Goal: Task Accomplishment & Management: Complete application form

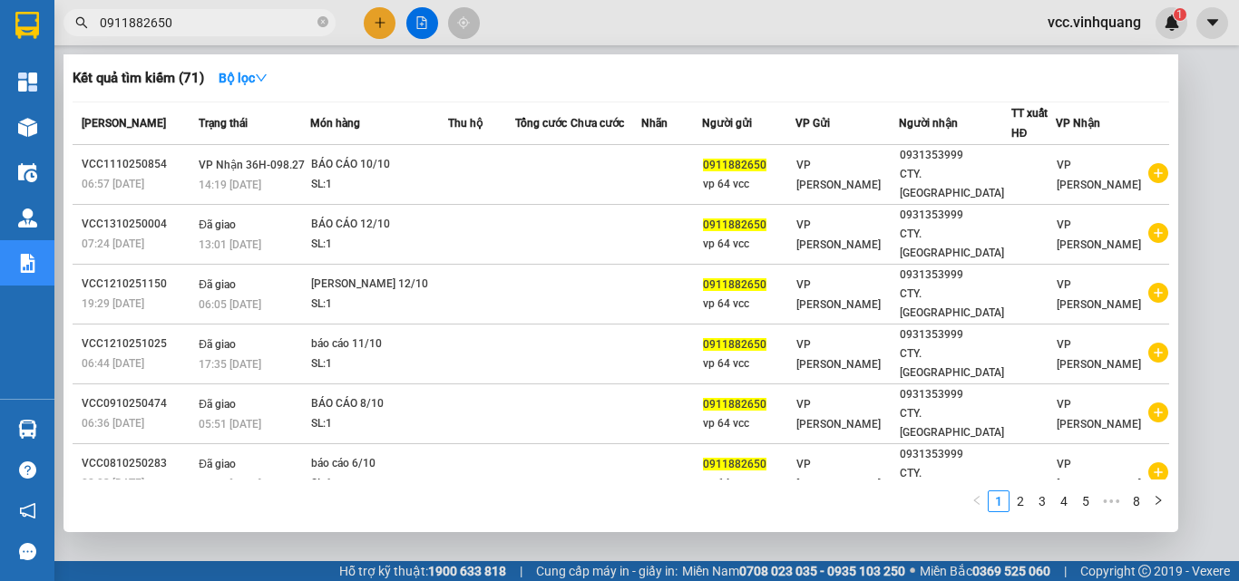
click at [1190, 177] on div at bounding box center [619, 290] width 1239 height 581
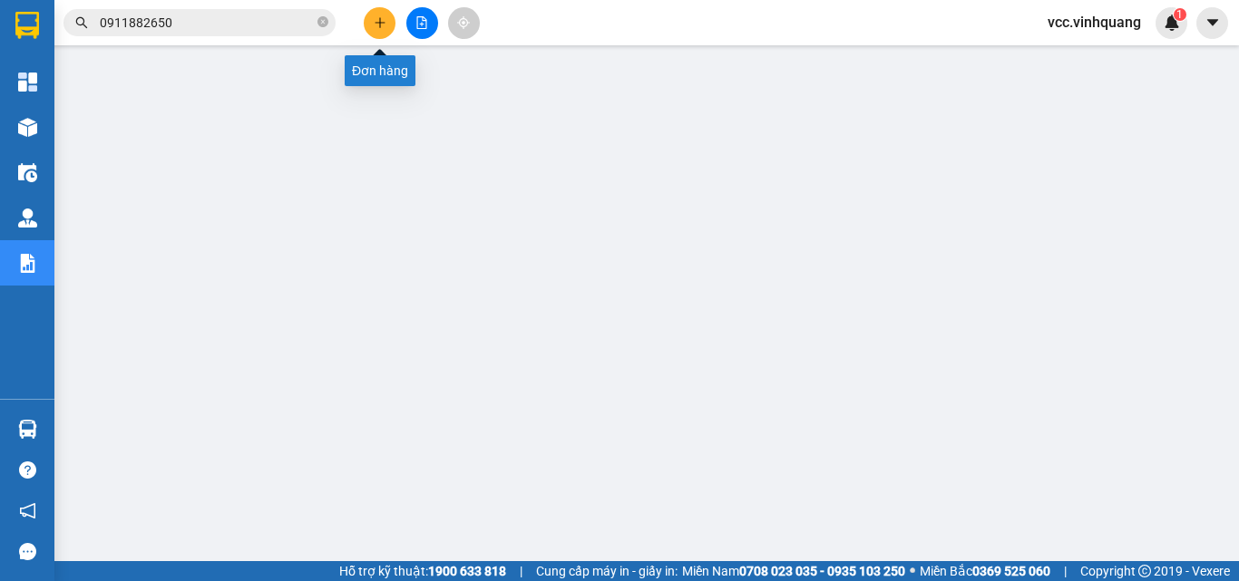
click at [378, 21] on icon "plus" at bounding box center [380, 22] width 13 height 13
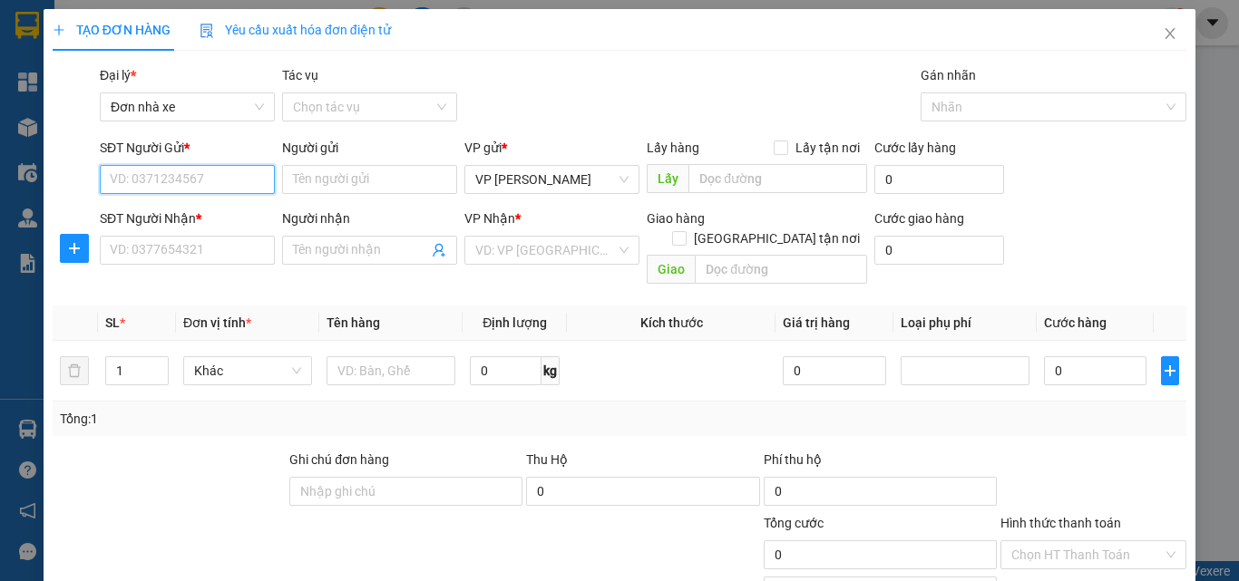
drag, startPoint x: 180, startPoint y: 179, endPoint x: 190, endPoint y: 176, distance: 10.3
click at [190, 176] on input "SĐT Người Gửi *" at bounding box center [187, 179] width 175 height 29
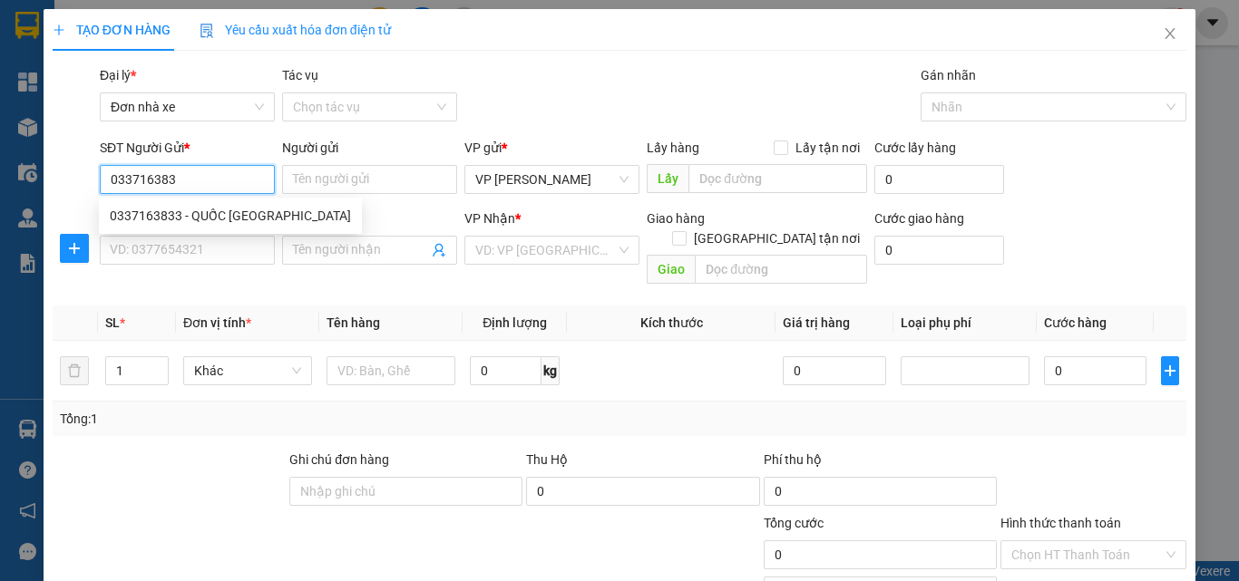
type input "0337163833"
click at [216, 216] on div "0337163833 - QUỐC [GEOGRAPHIC_DATA]" at bounding box center [230, 216] width 241 height 20
type input "QUỐC ANH"
type input "0969819819"
type input "ĐÔNG"
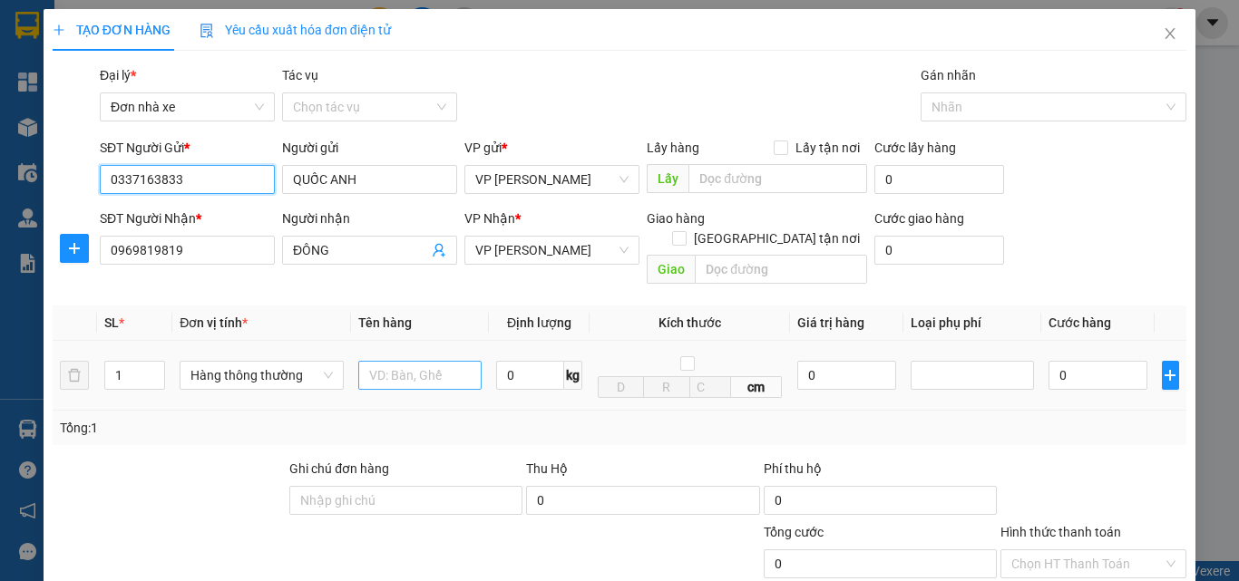
type input "0337163833"
click at [406, 361] on input "text" at bounding box center [419, 375] width 123 height 29
type input "HỘP ĐT"
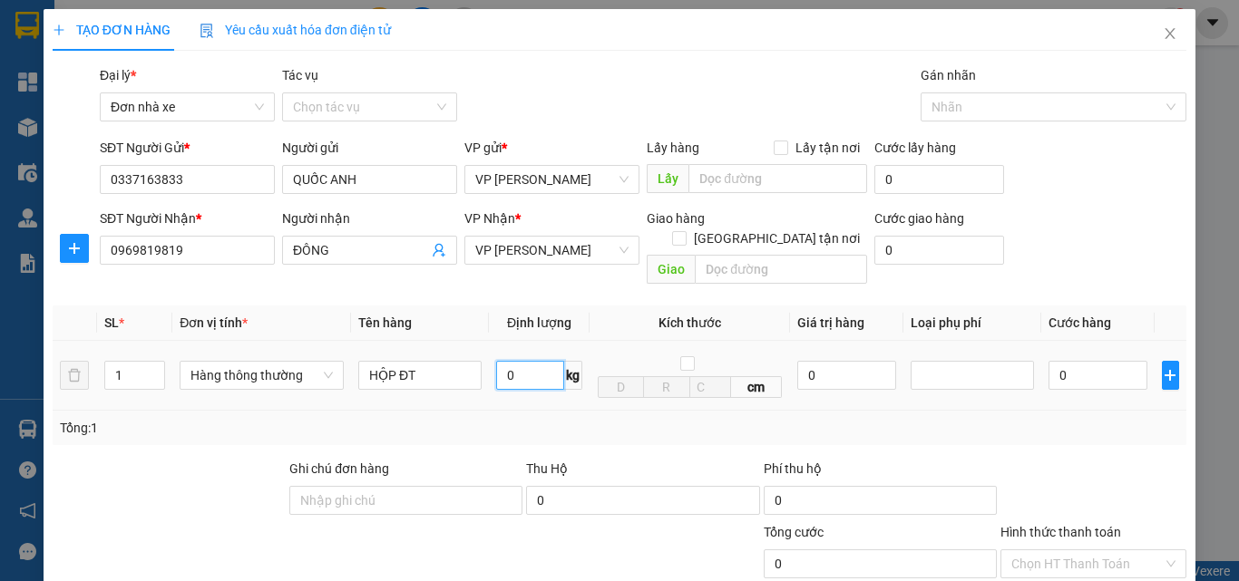
click at [516, 361] on input "0" at bounding box center [530, 375] width 68 height 29
type input "0.3"
type input "30.000"
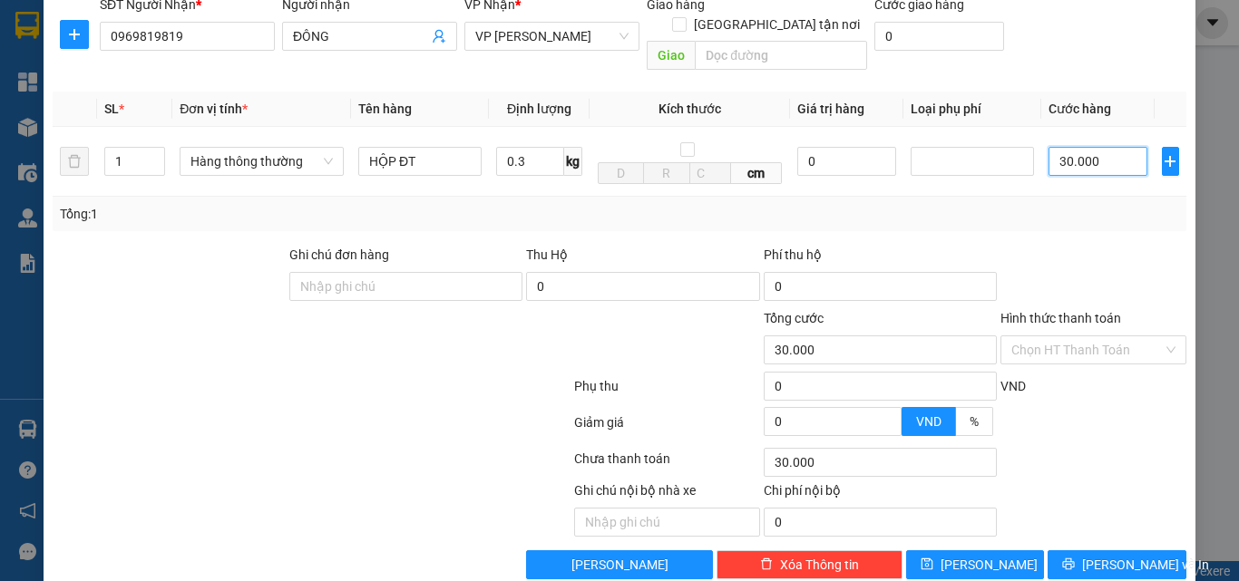
scroll to position [229, 0]
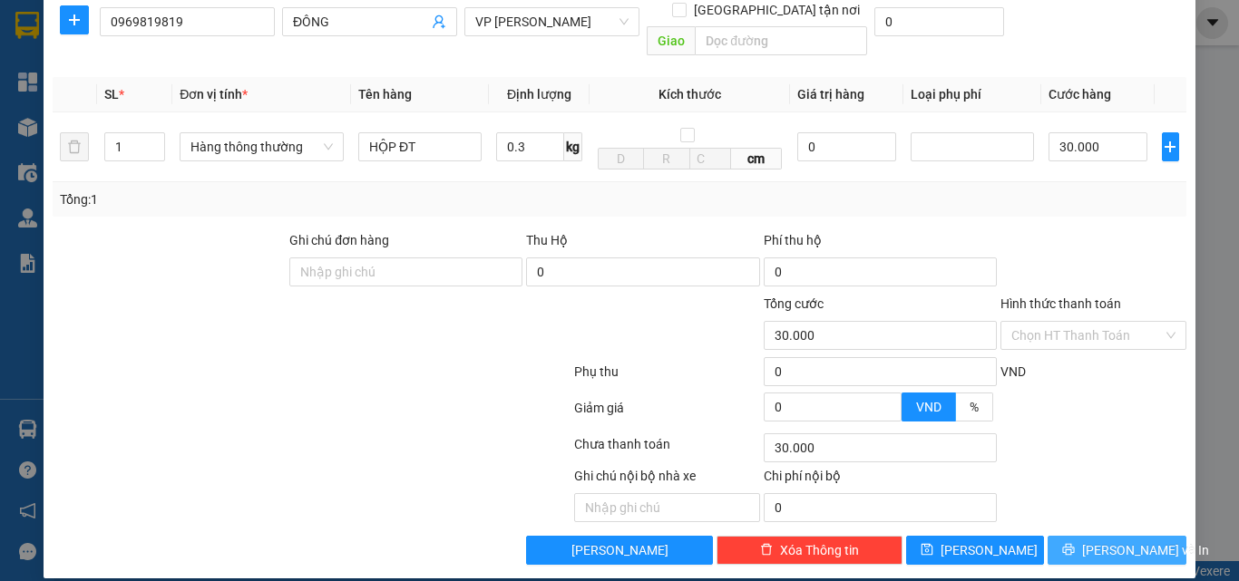
click at [1106, 541] on span "[PERSON_NAME] và In" at bounding box center [1145, 551] width 127 height 20
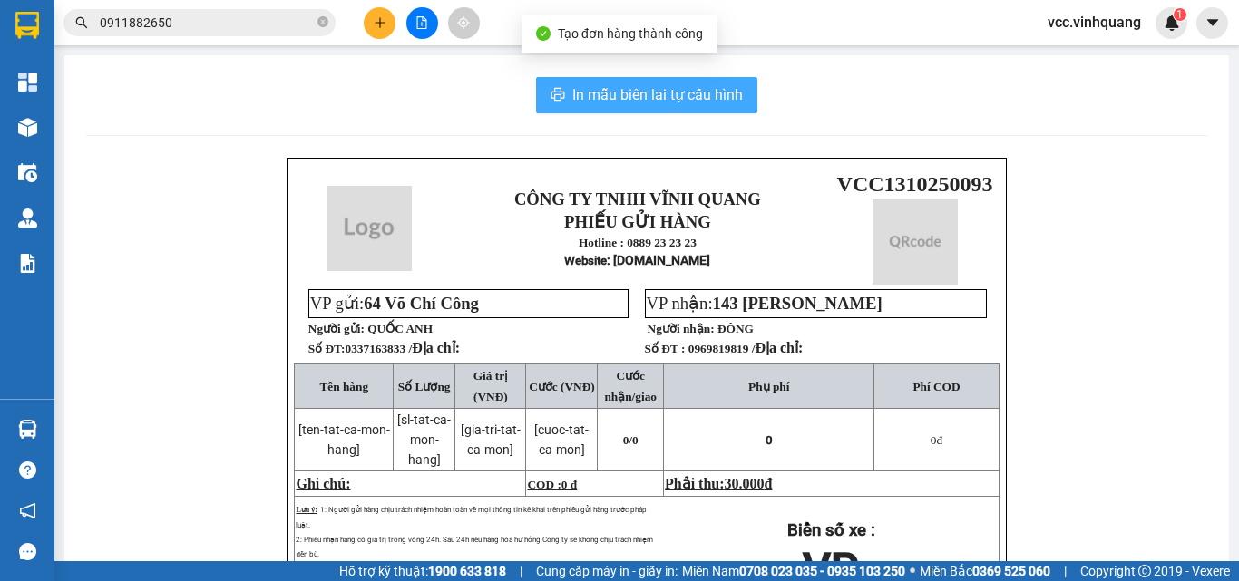
click at [660, 83] on button "In mẫu biên lai tự cấu hình" at bounding box center [646, 95] width 221 height 36
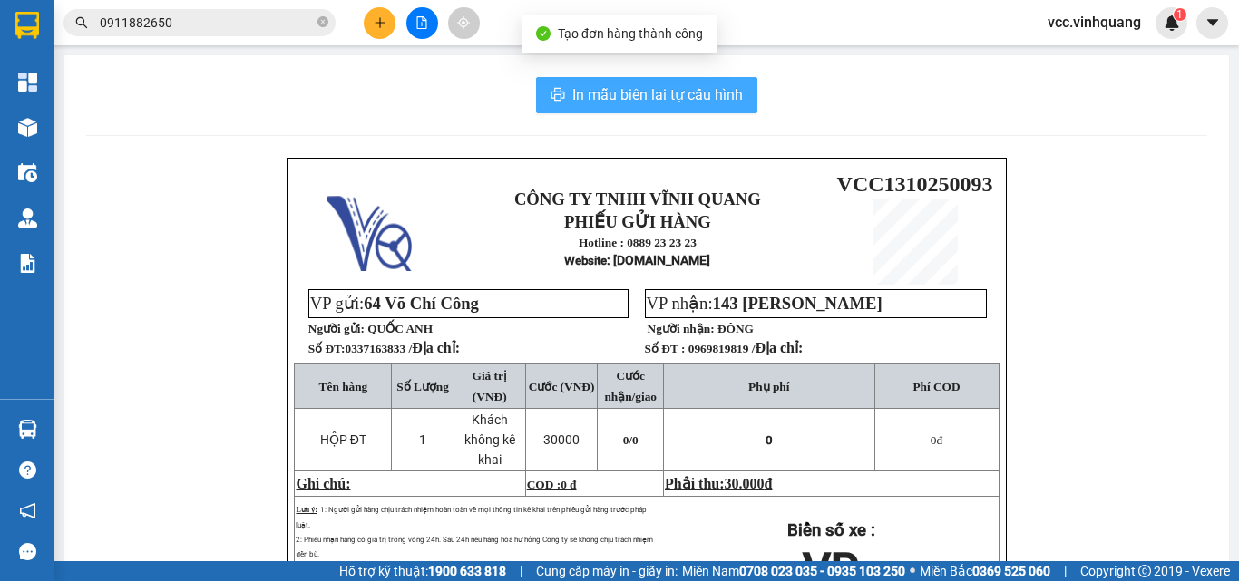
click at [660, 83] on button "In mẫu biên lai tự cấu hình" at bounding box center [646, 95] width 221 height 36
